Goal: Use online tool/utility: Utilize a website feature to perform a specific function

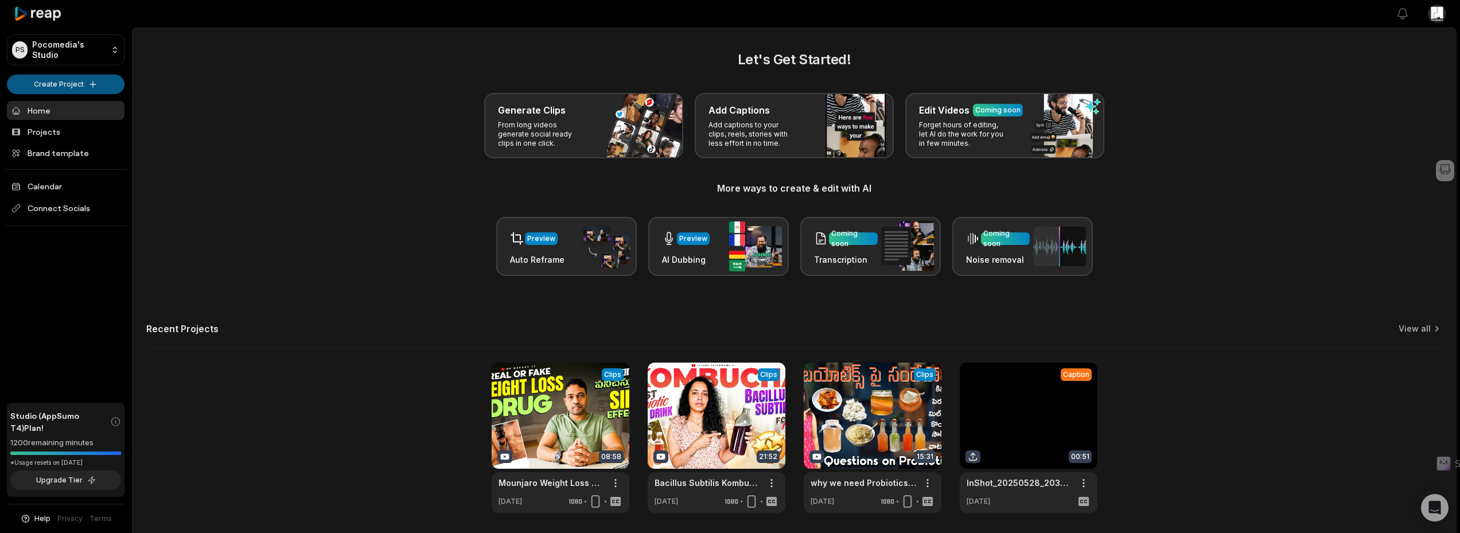
click at [83, 84] on html "PS Pocomedia's Studio Create Project Home Projects Brand template Calendar Conn…" at bounding box center [730, 266] width 1460 height 533
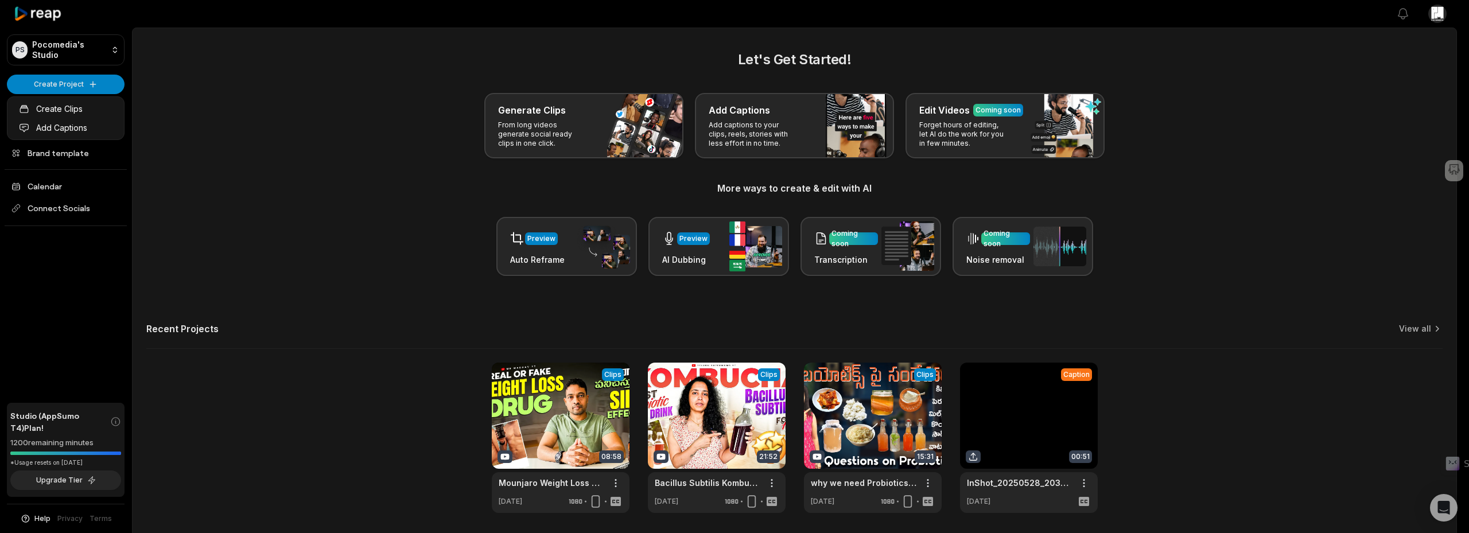
click at [76, 79] on html "PS Pocomedia's Studio Create Project Home Projects Brand template Calendar Conn…" at bounding box center [734, 266] width 1469 height 533
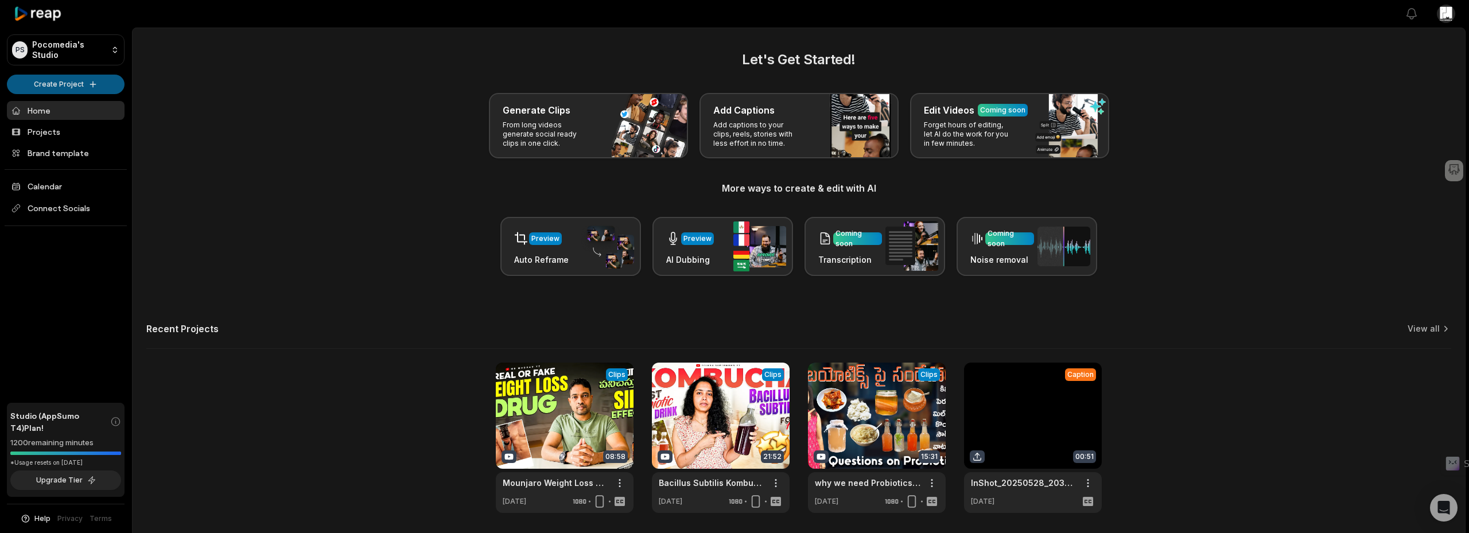
click at [91, 80] on html "PS Pocomedia's Studio Create Project Home Projects Brand template Calendar Conn…" at bounding box center [734, 266] width 1469 height 533
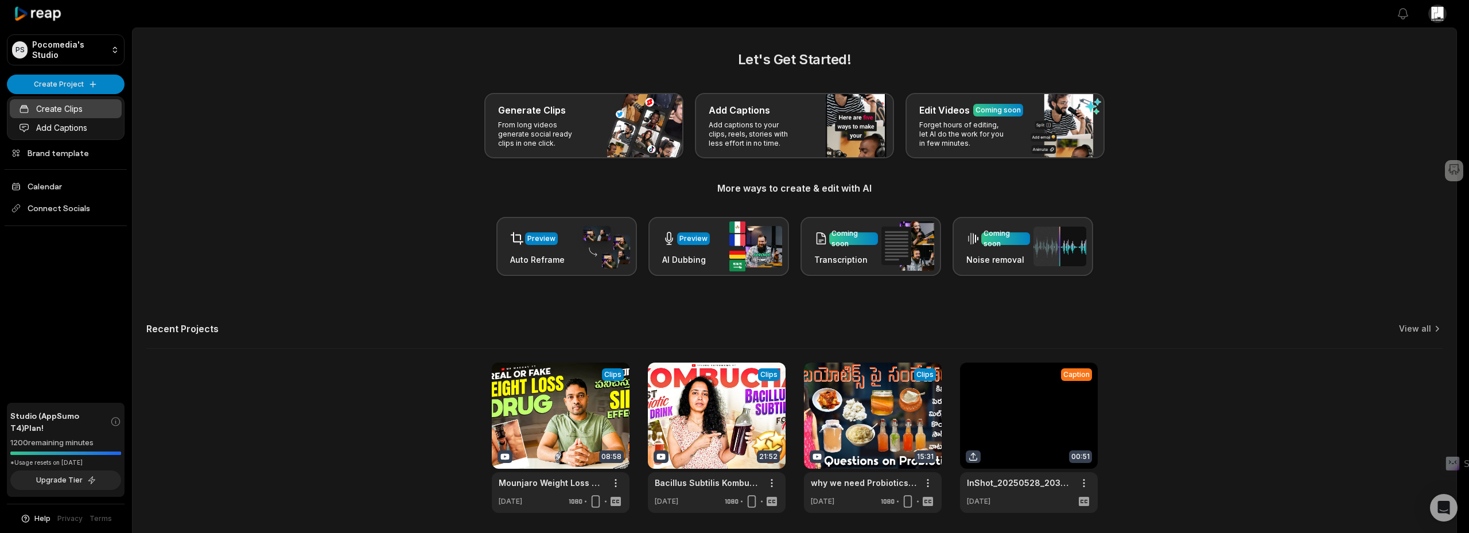
click at [69, 107] on link "Create Clips" at bounding box center [66, 108] width 112 height 19
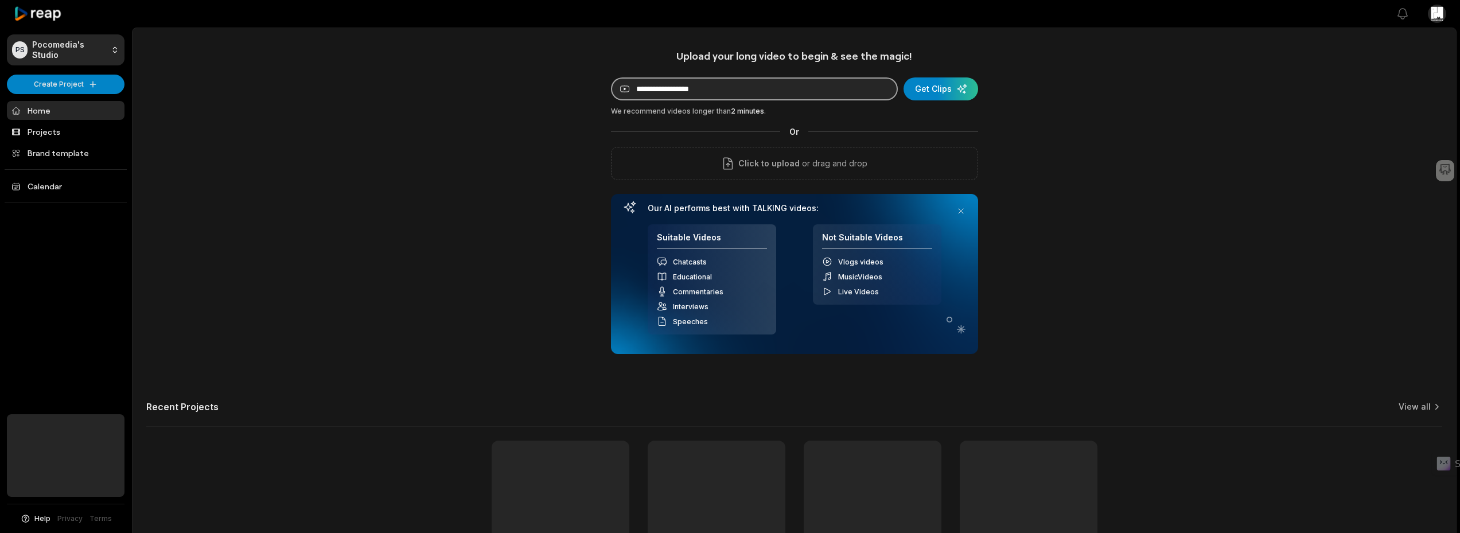
click at [651, 91] on input at bounding box center [754, 88] width 287 height 23
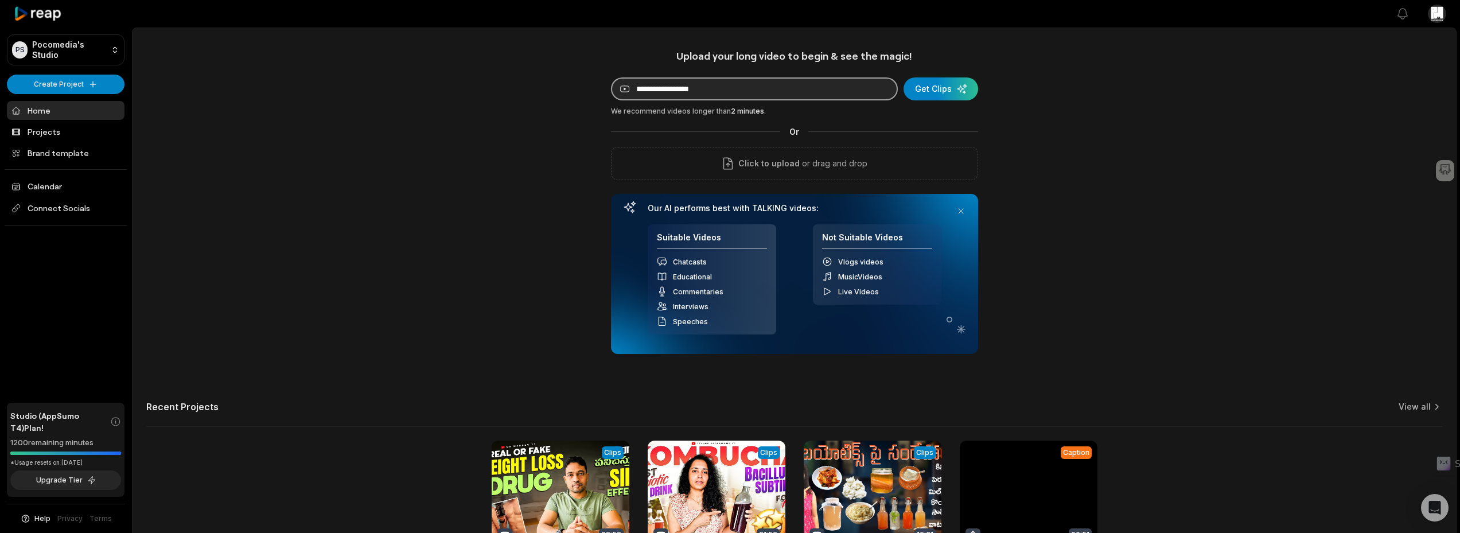
paste input "**********"
type input "**********"
click at [922, 88] on div "submit" at bounding box center [941, 88] width 75 height 23
click at [1424, 504] on div "Open Intercom Messenger" at bounding box center [1435, 508] width 30 height 30
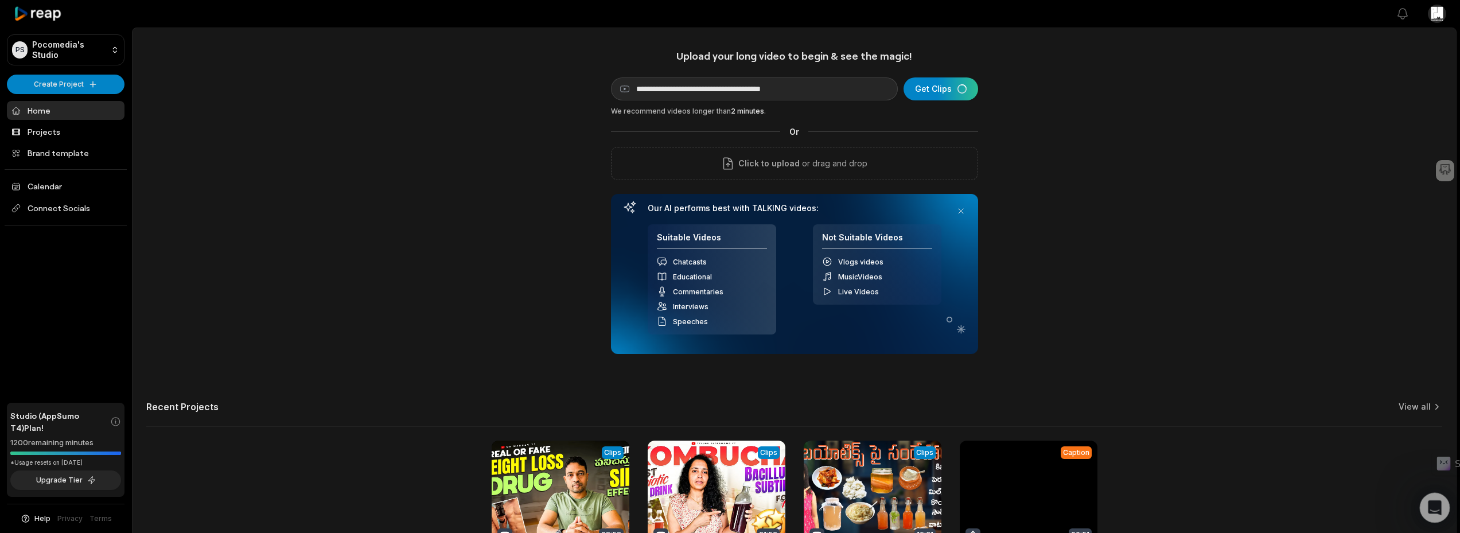
click at [1427, 510] on icon "Open Intercom Messenger" at bounding box center [1433, 506] width 19 height 19
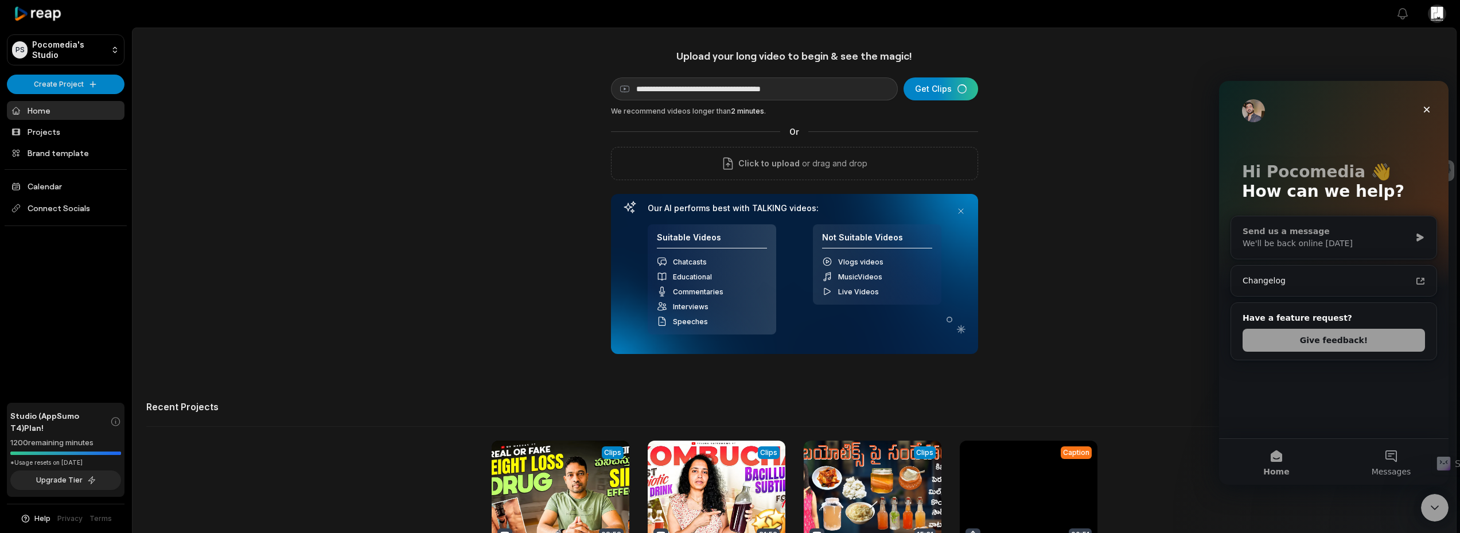
click at [1293, 235] on div "Send us a message" at bounding box center [1327, 232] width 168 height 12
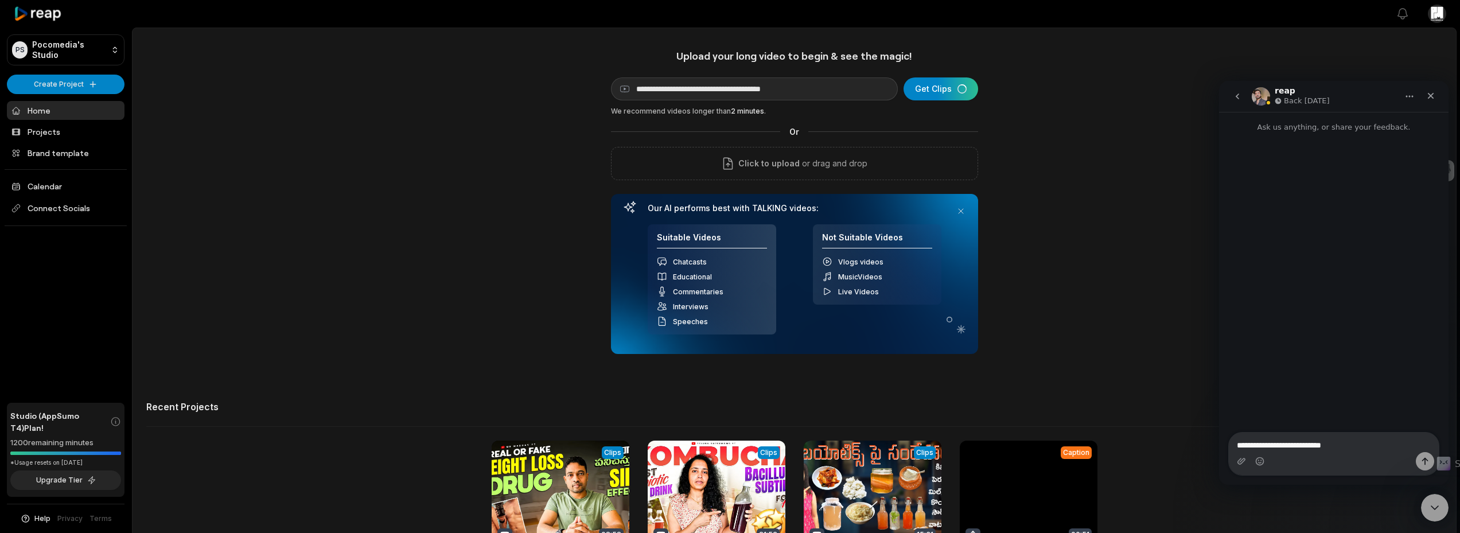
type textarea "**********"
click at [1424, 458] on icon "Send a message…" at bounding box center [1425, 461] width 9 height 9
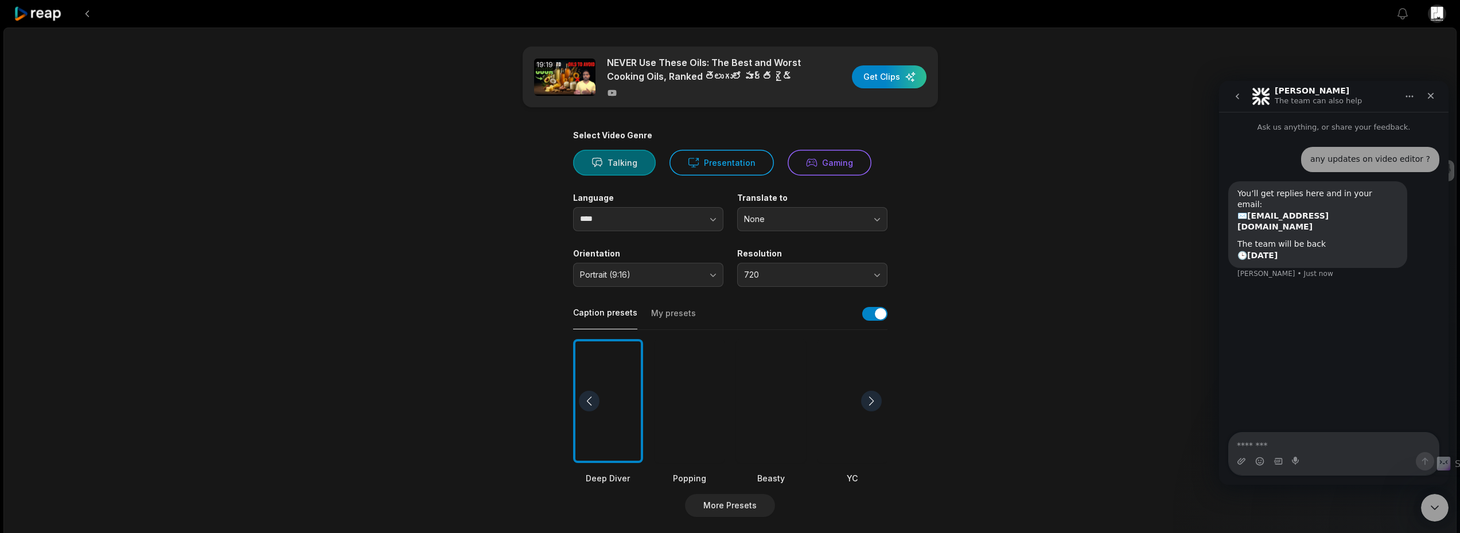
click at [617, 158] on button "Talking" at bounding box center [614, 163] width 83 height 26
click at [691, 213] on button "button" at bounding box center [690, 219] width 65 height 24
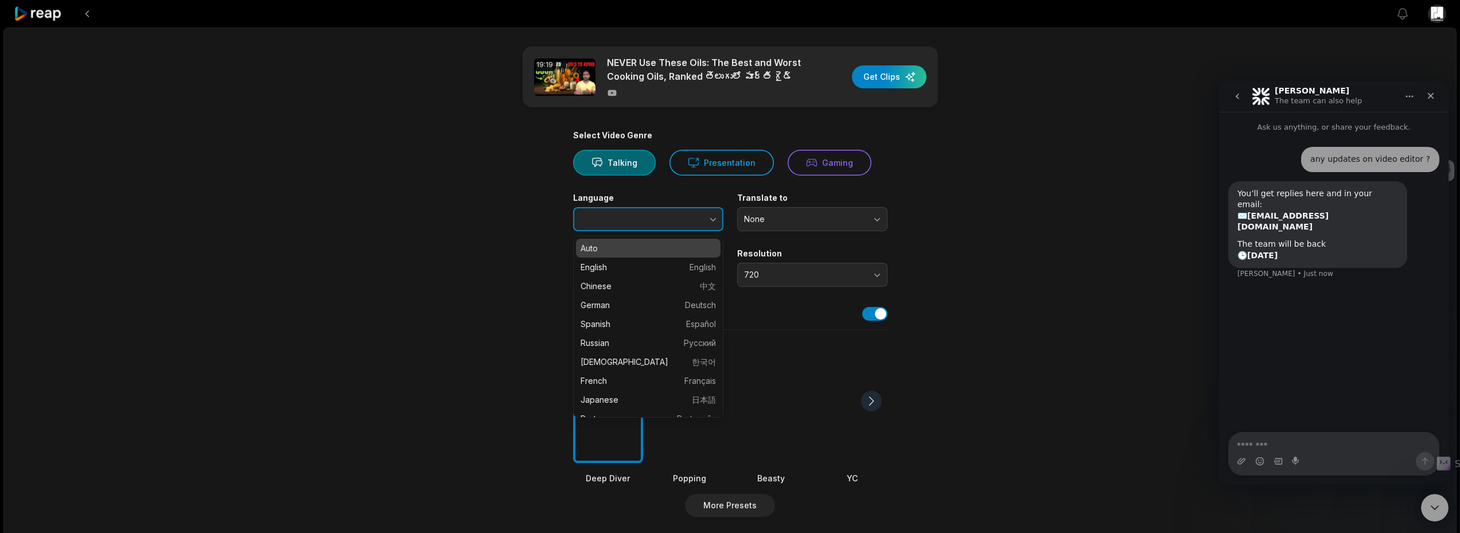
type input "****"
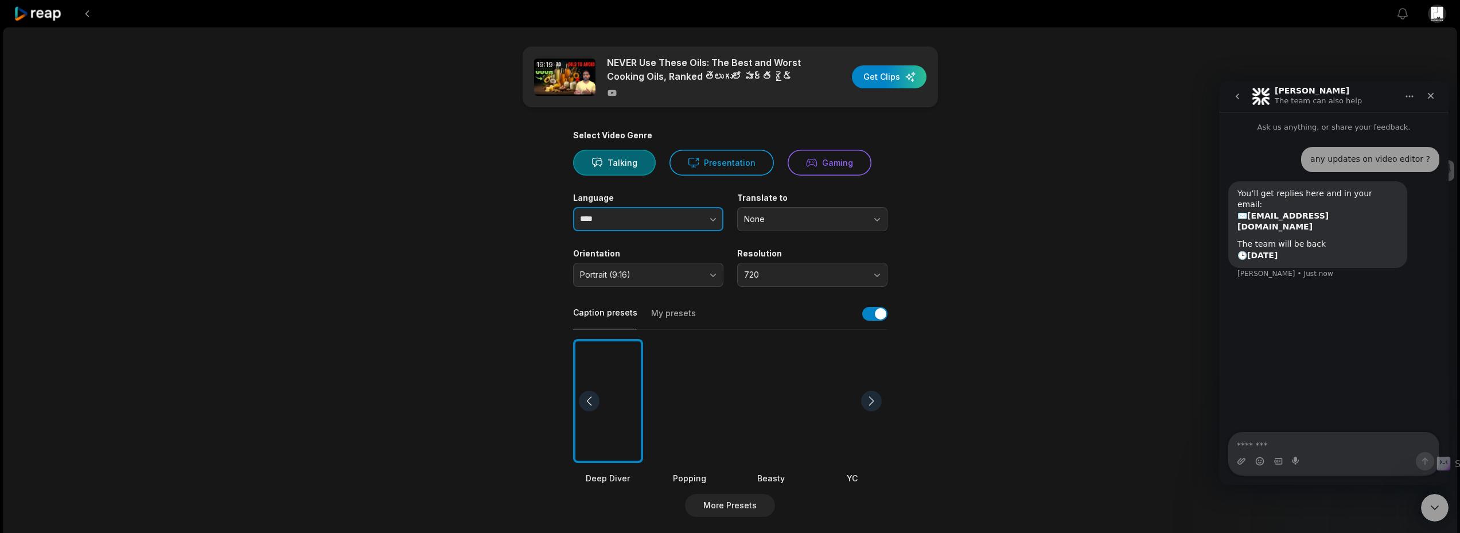
click at [691, 213] on button "button" at bounding box center [690, 219] width 65 height 24
click at [987, 232] on main "19:19 NEVER Use These Oils: The Best and Worst Cooking Oils, Ranked తెలుగులో పూ…" at bounding box center [730, 397] width 555 height 703
click at [875, 278] on button "720" at bounding box center [812, 275] width 150 height 24
click at [838, 324] on p "1080" at bounding box center [812, 323] width 135 height 12
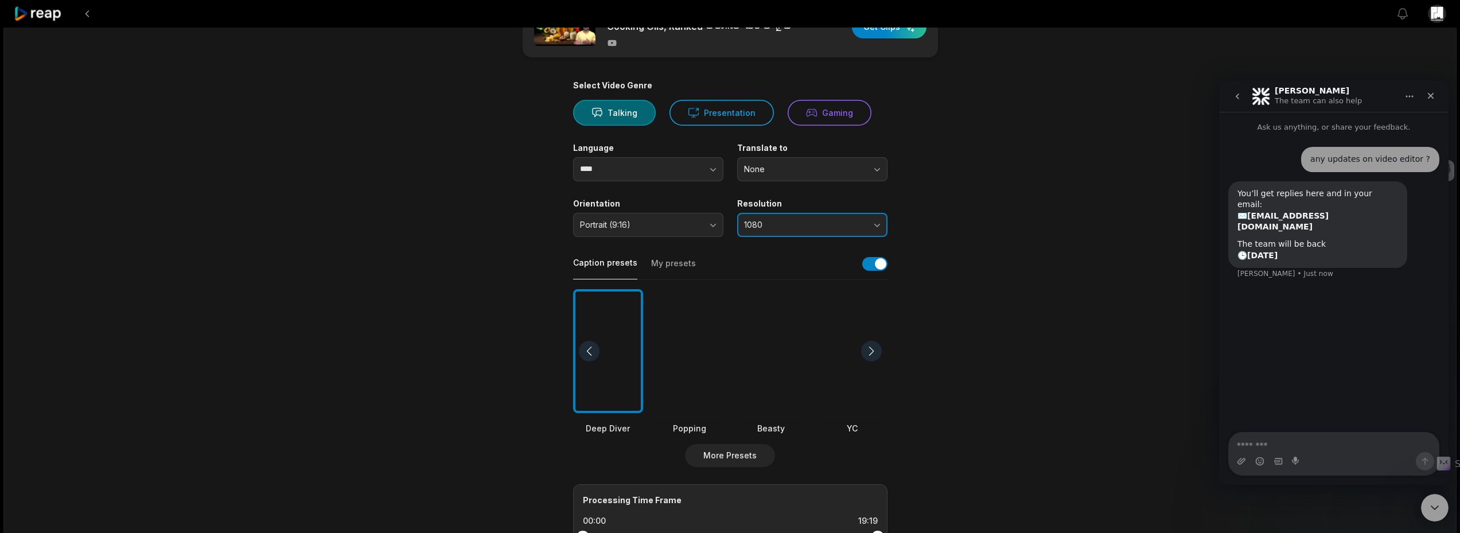
scroll to position [57, 0]
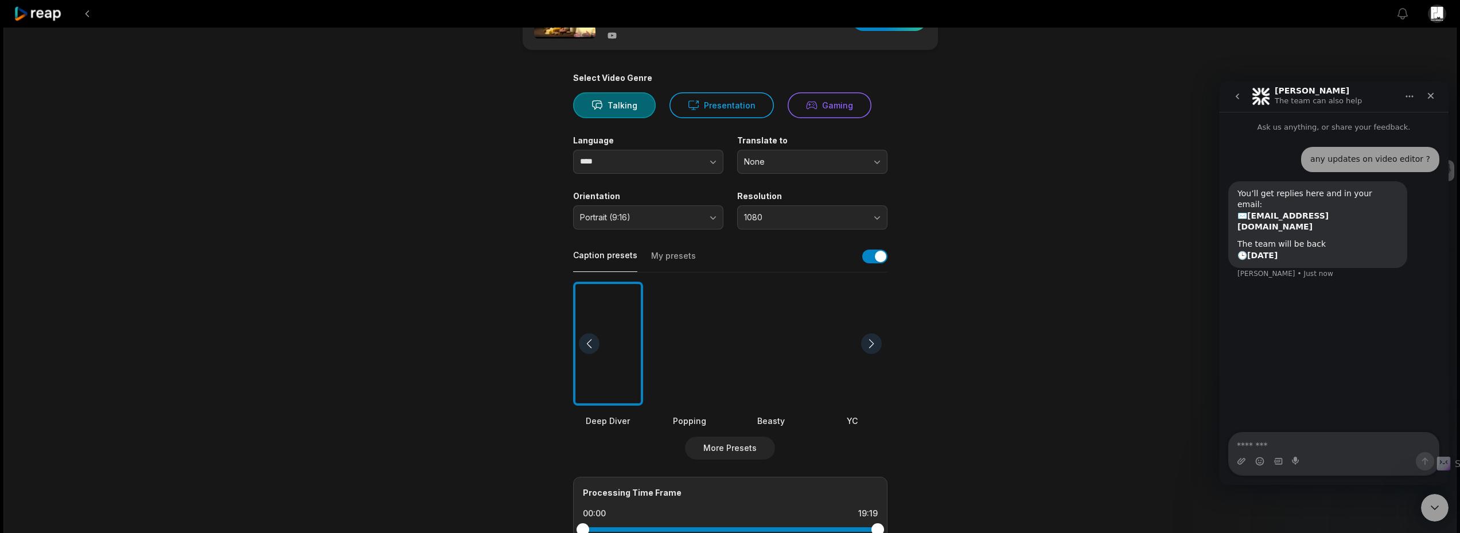
click at [668, 254] on button "My presets" at bounding box center [673, 261] width 45 height 22
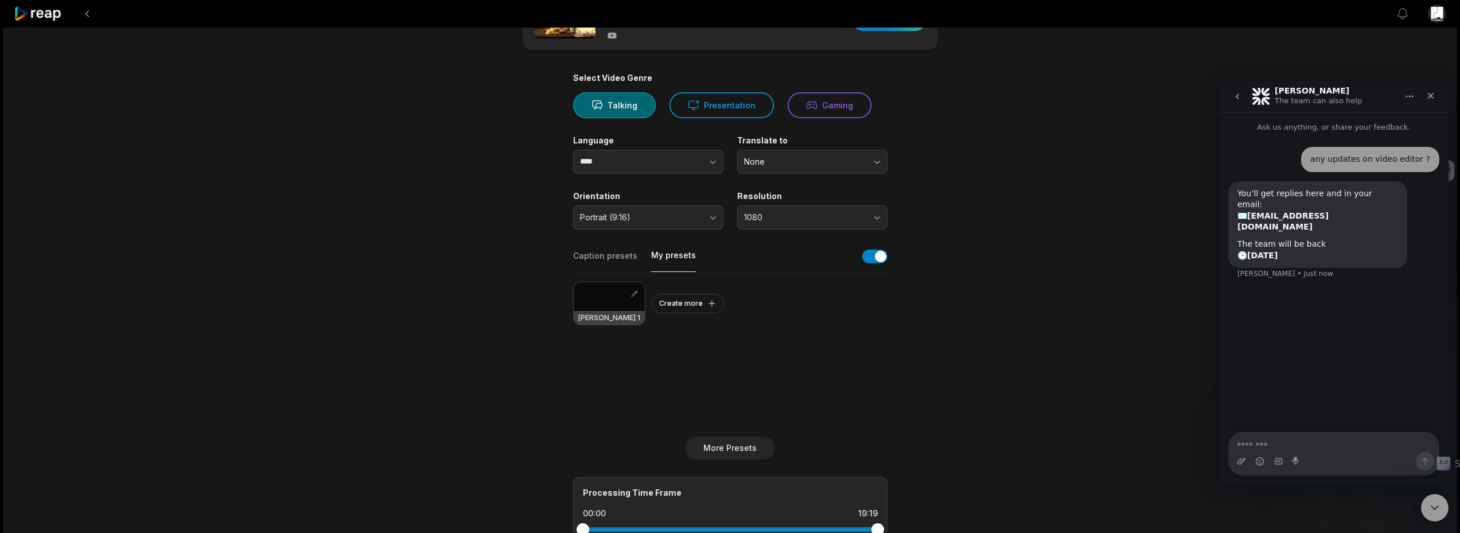
click at [608, 293] on div at bounding box center [609, 296] width 71 height 29
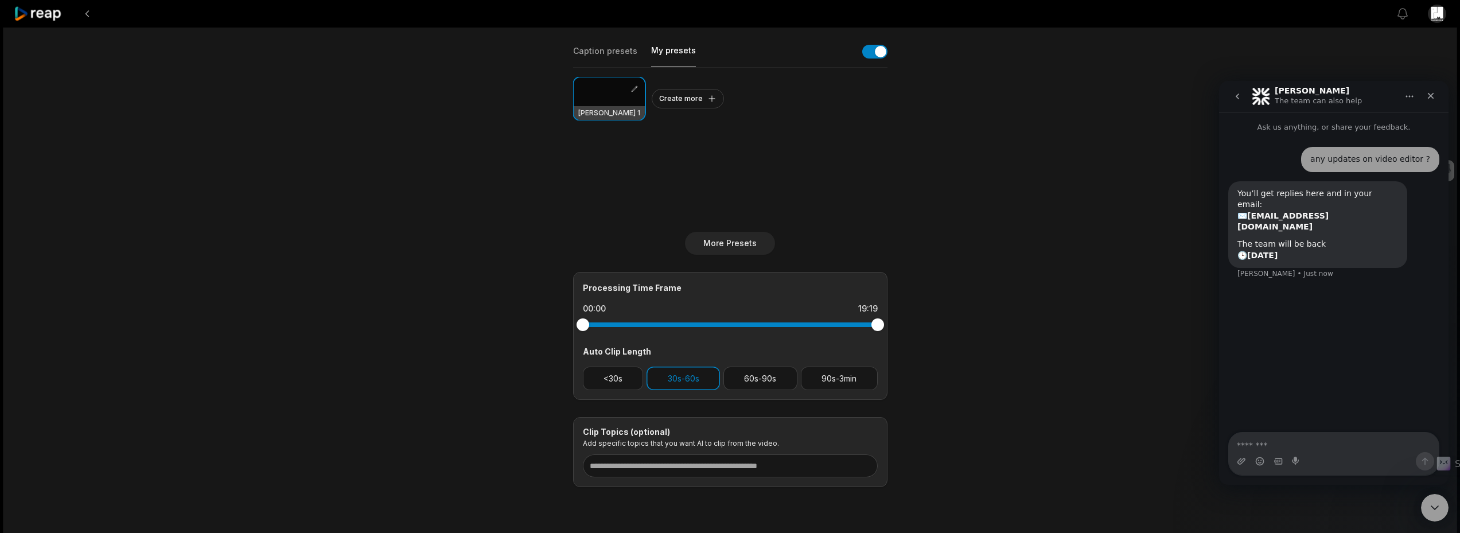
scroll to position [287, 0]
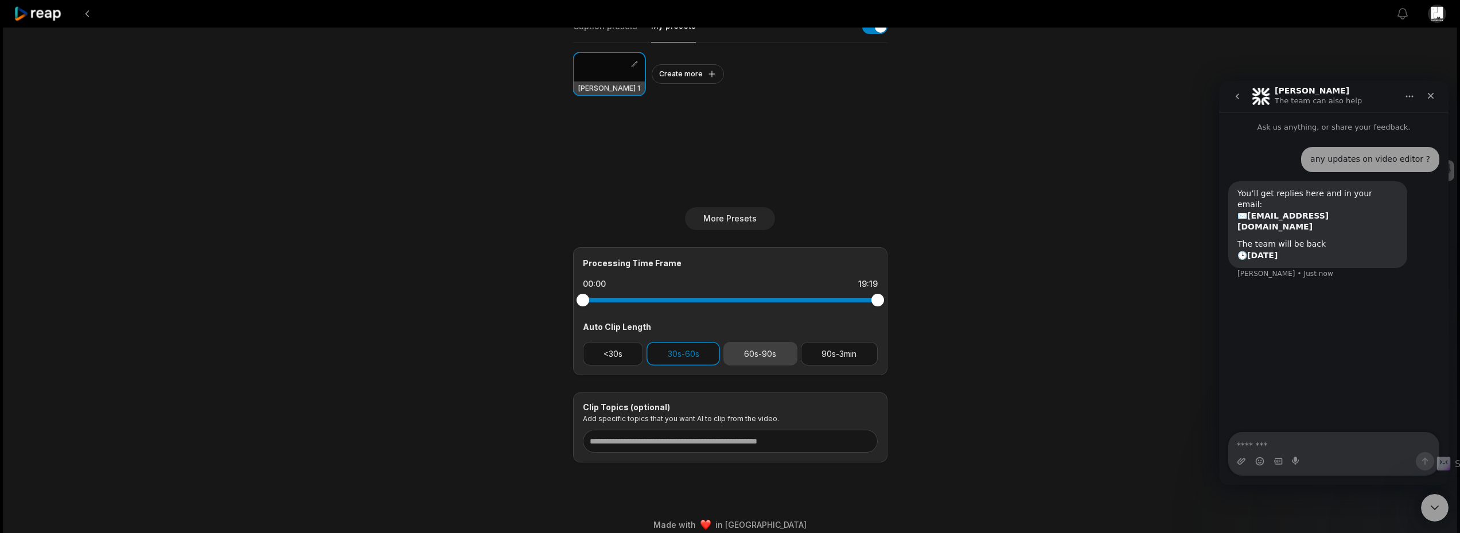
click at [764, 350] on button "60s-90s" at bounding box center [761, 354] width 74 height 24
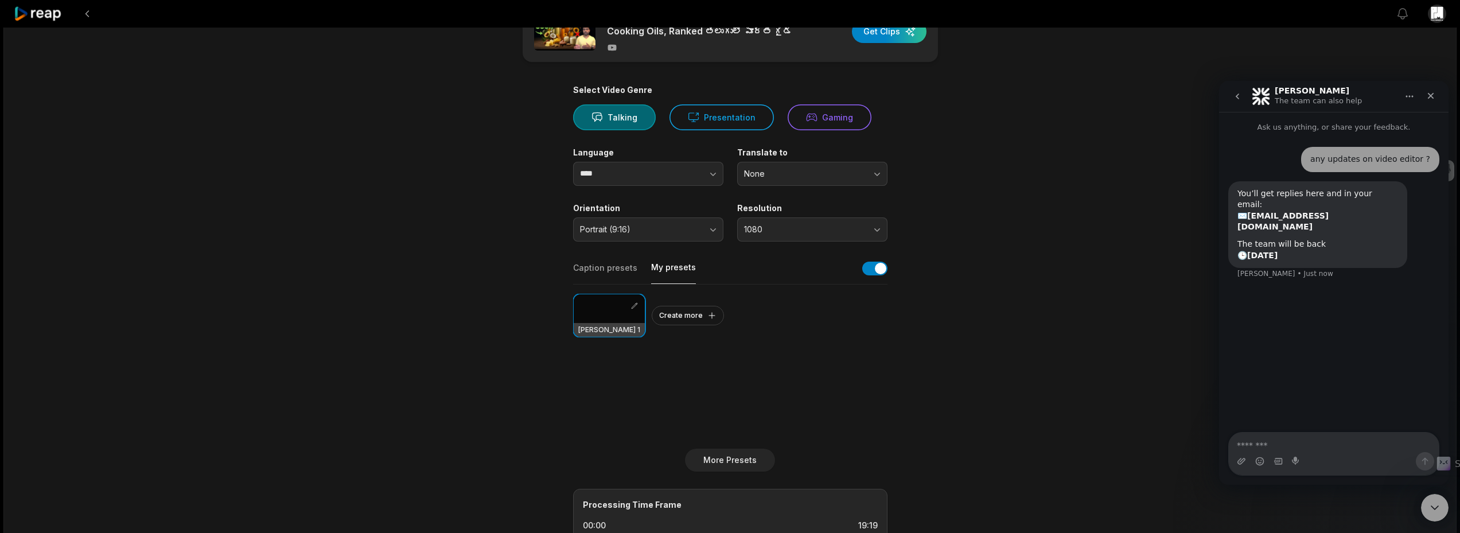
scroll to position [0, 0]
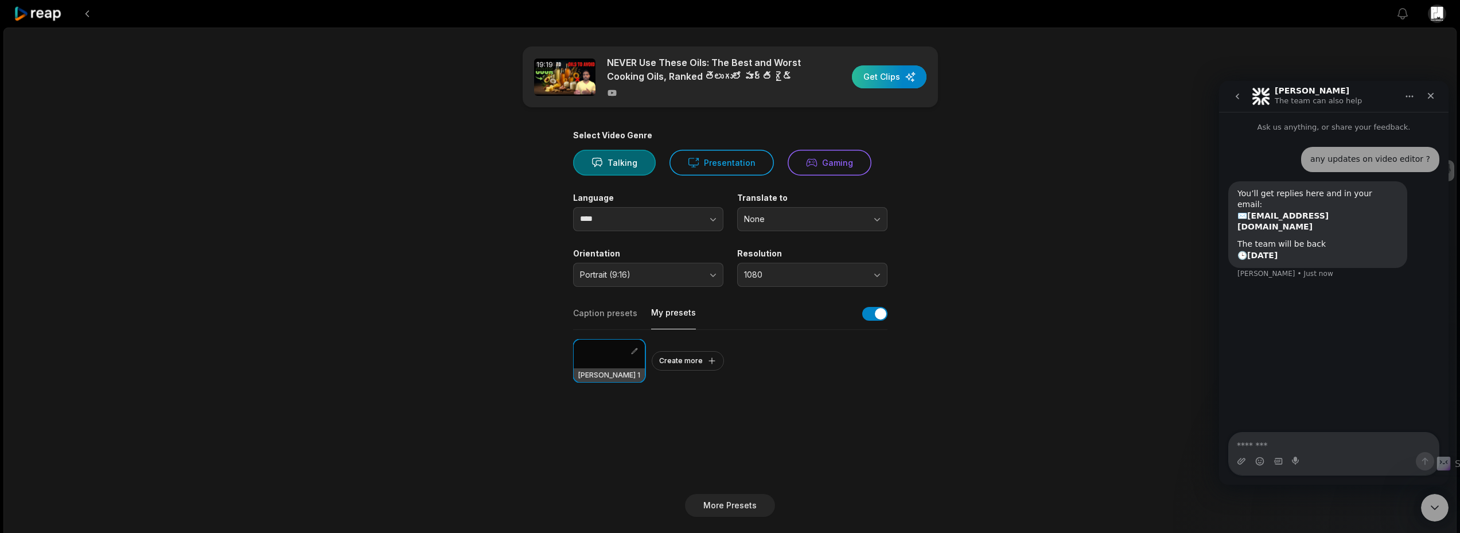
click at [892, 79] on div "button" at bounding box center [889, 76] width 75 height 23
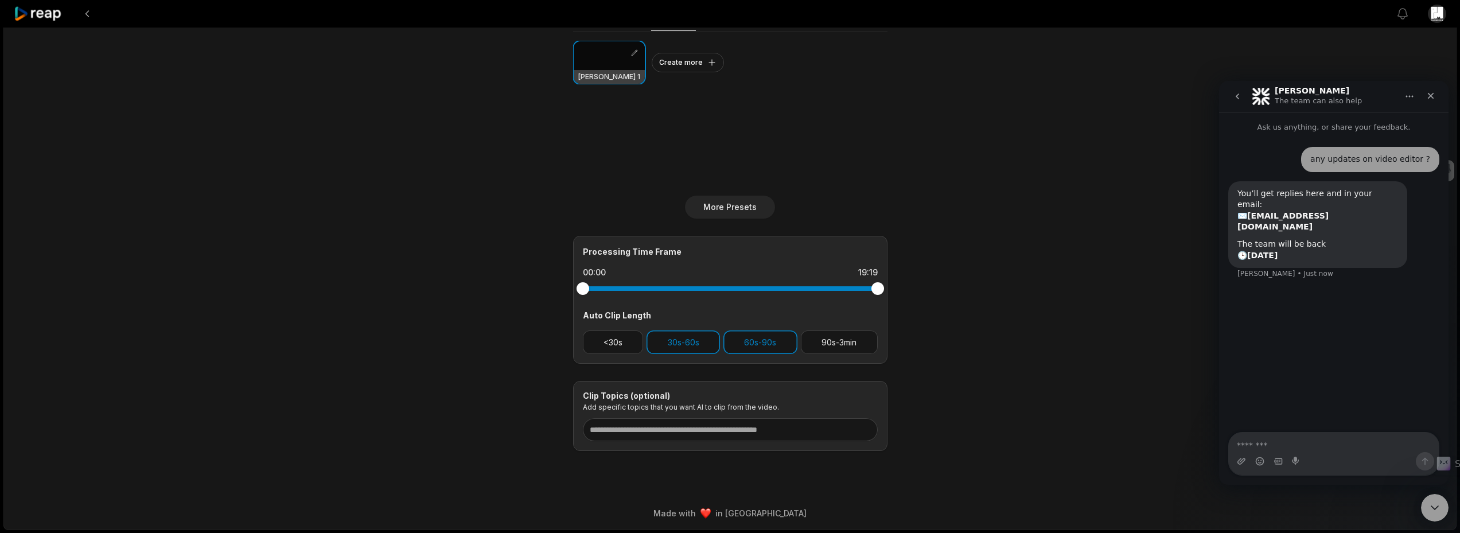
scroll to position [299, 0]
